Goal: Communication & Community: Answer question/provide support

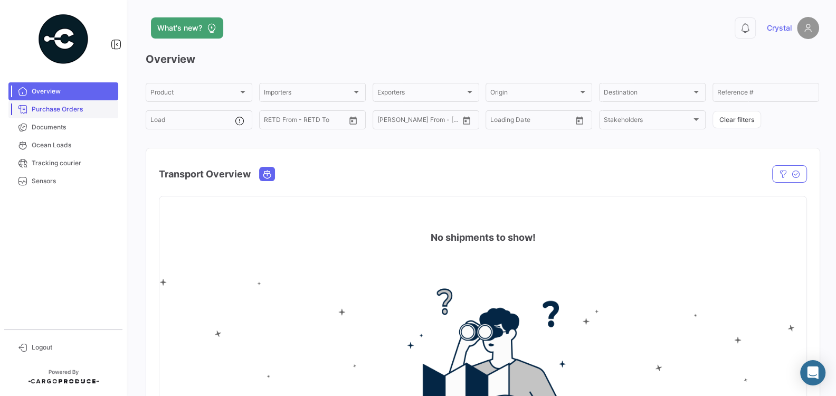
click at [50, 116] on link "Purchase Orders" at bounding box center [63, 109] width 110 height 18
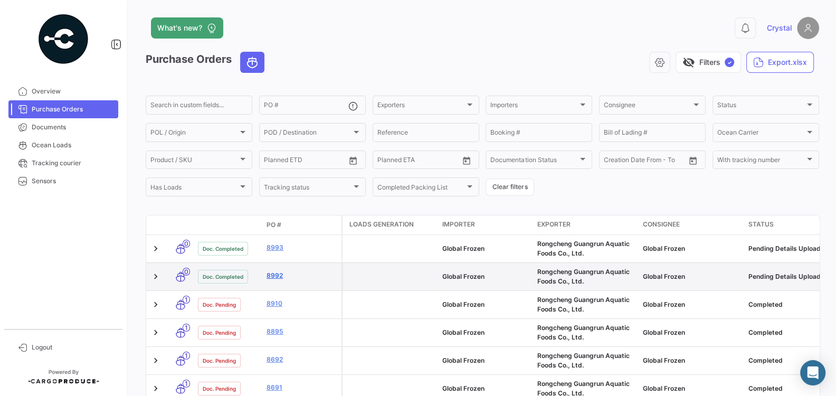
click at [271, 275] on link "8992" at bounding box center [301, 275] width 71 height 9
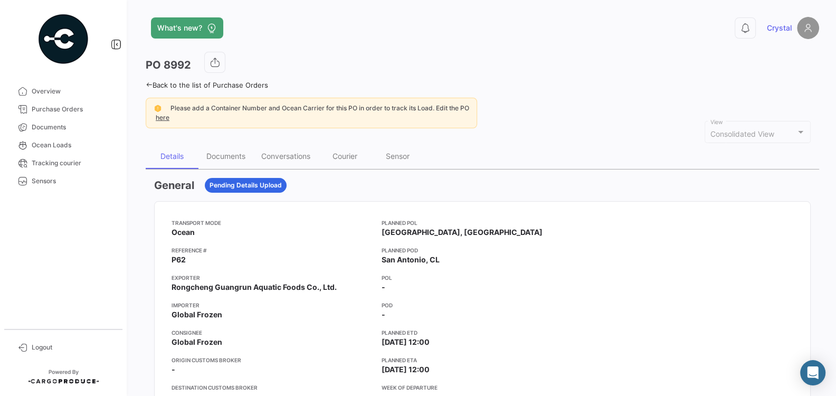
click at [290, 246] on app-card-info-title "Reference #" at bounding box center [272, 250] width 202 height 8
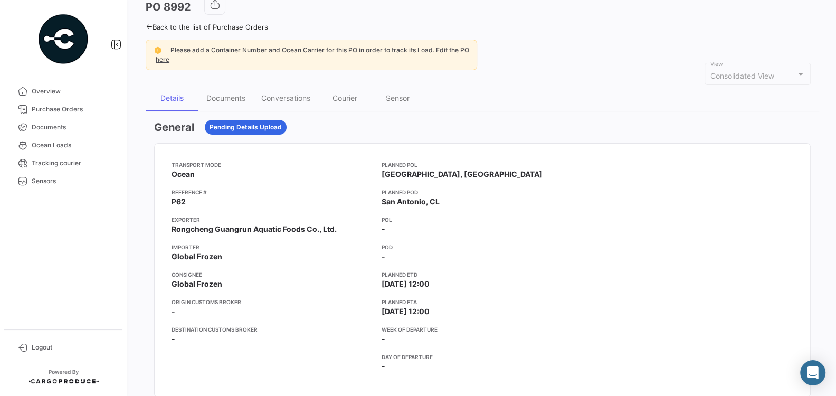
scroll to position [74, 0]
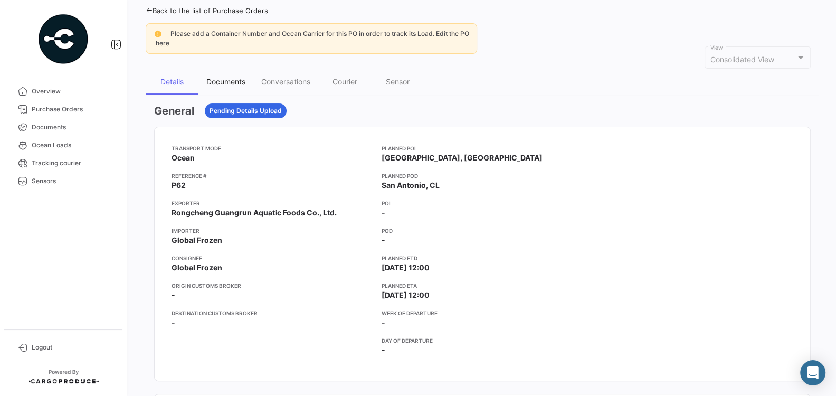
click at [231, 81] on div "Documents" at bounding box center [225, 81] width 39 height 9
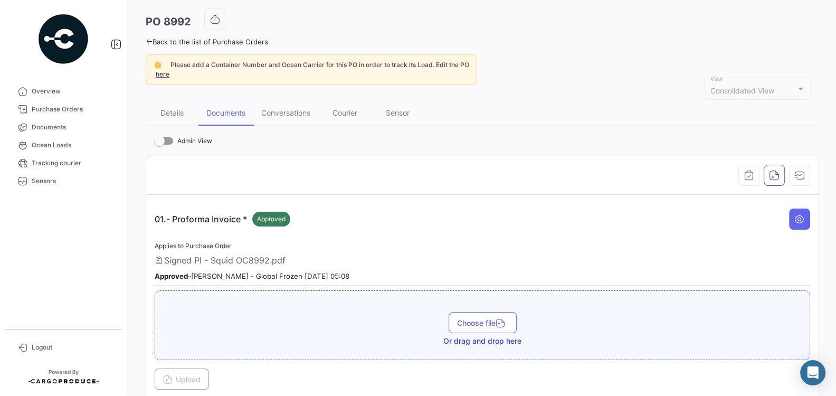
scroll to position [0, 0]
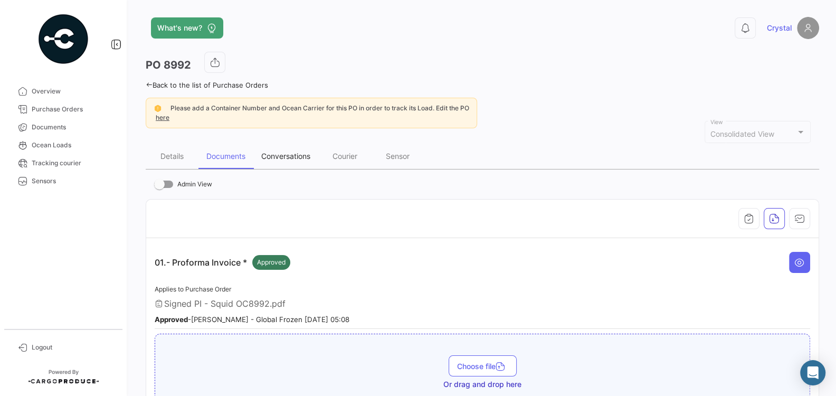
click at [294, 156] on div "Conversations" at bounding box center [285, 155] width 49 height 9
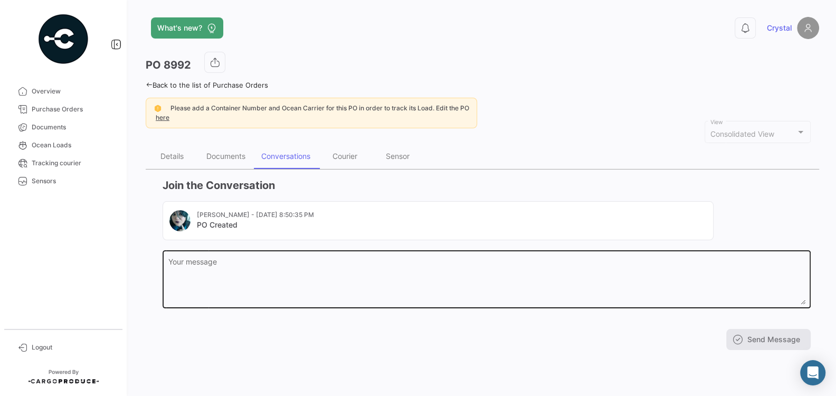
click at [253, 255] on div "Your message" at bounding box center [486, 279] width 637 height 60
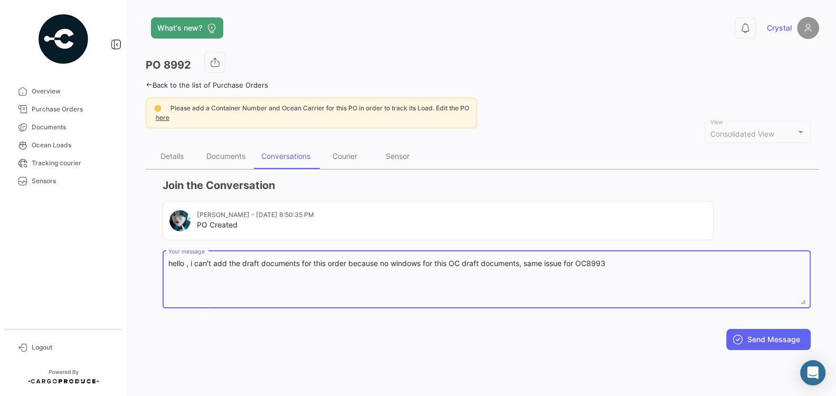
type textarea "hello , i can't add the draft documents for this order because no windows for t…"
click at [767, 337] on button "Send Message" at bounding box center [768, 339] width 84 height 21
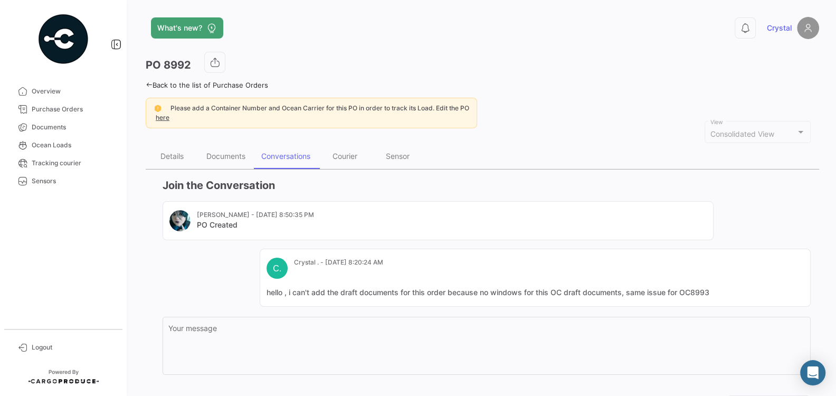
click at [39, 350] on span "Logout" at bounding box center [73, 346] width 82 height 9
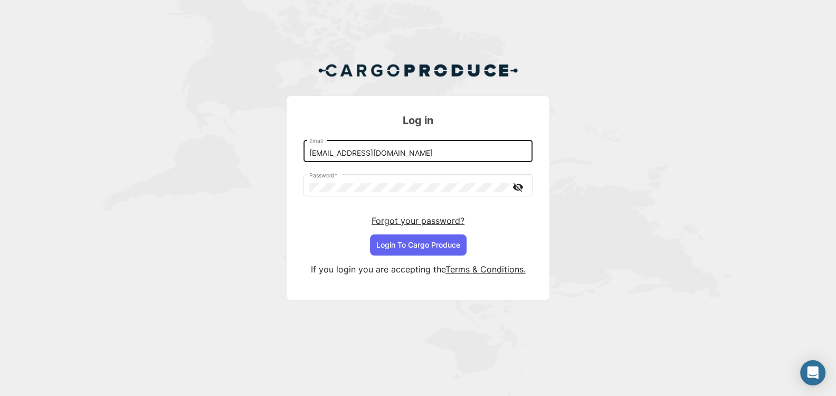
click at [469, 158] on div "[EMAIL_ADDRESS][DOMAIN_NAME] Email" at bounding box center [418, 150] width 218 height 24
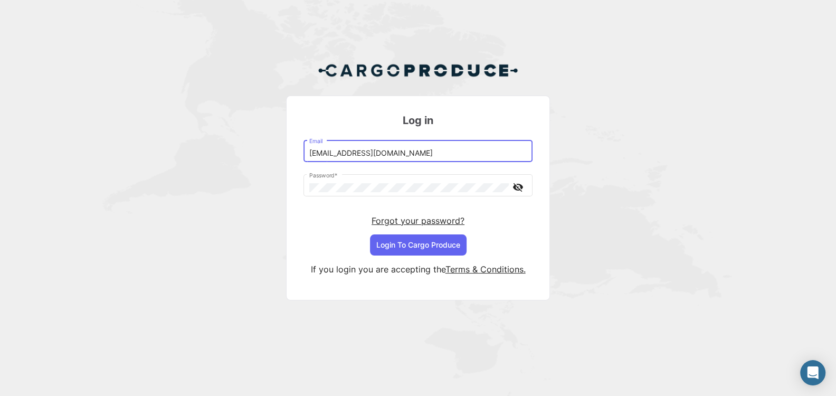
click at [444, 154] on input "[EMAIL_ADDRESS][DOMAIN_NAME]" at bounding box center [418, 153] width 218 height 9
click at [462, 151] on input "[EMAIL_ADDRESS][DOMAIN_NAME]" at bounding box center [418, 153] width 218 height 9
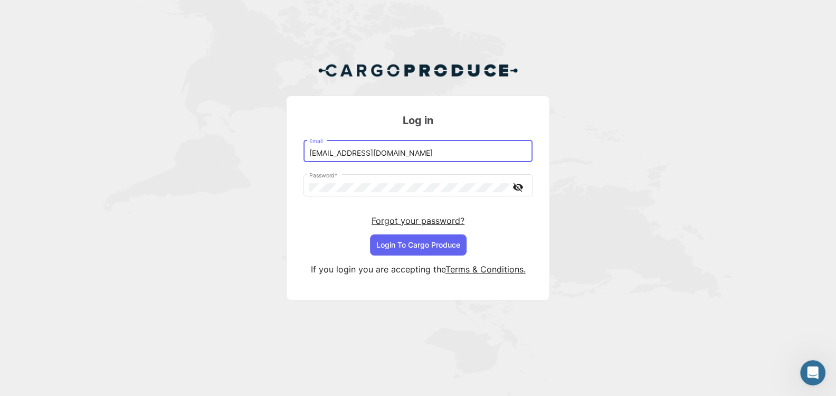
click at [467, 154] on input "[EMAIL_ADDRESS][DOMAIN_NAME]" at bounding box center [418, 153] width 218 height 9
type input "[EMAIL_ADDRESS][DOMAIN_NAME]"
click at [417, 244] on button "Login To Cargo Produce" at bounding box center [418, 244] width 97 height 21
